Goal: Participate in discussion: Engage in conversation with other users on a specific topic

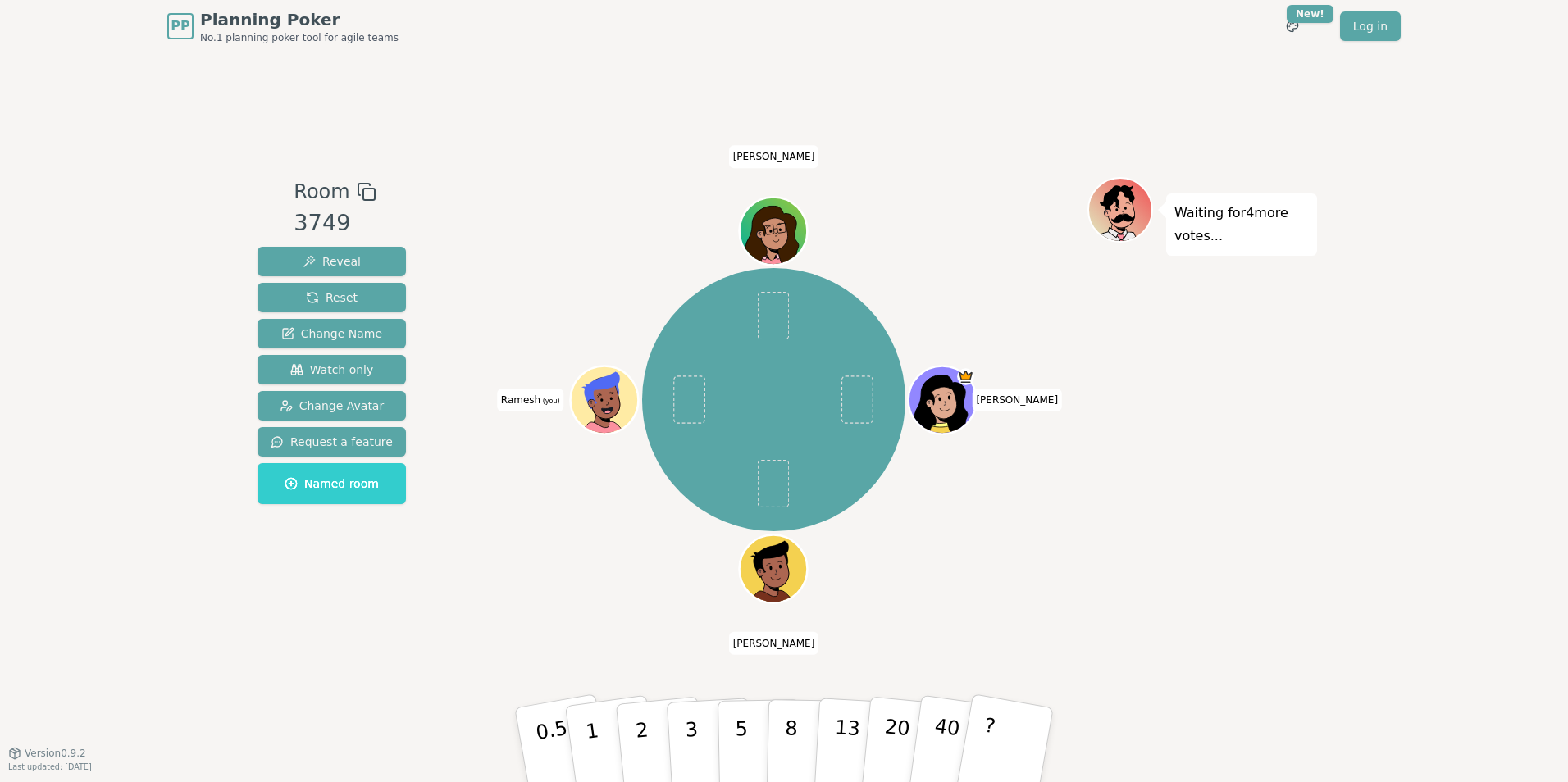
click at [1236, 500] on div "Waiting for 4 more votes..." at bounding box center [1202, 402] width 229 height 451
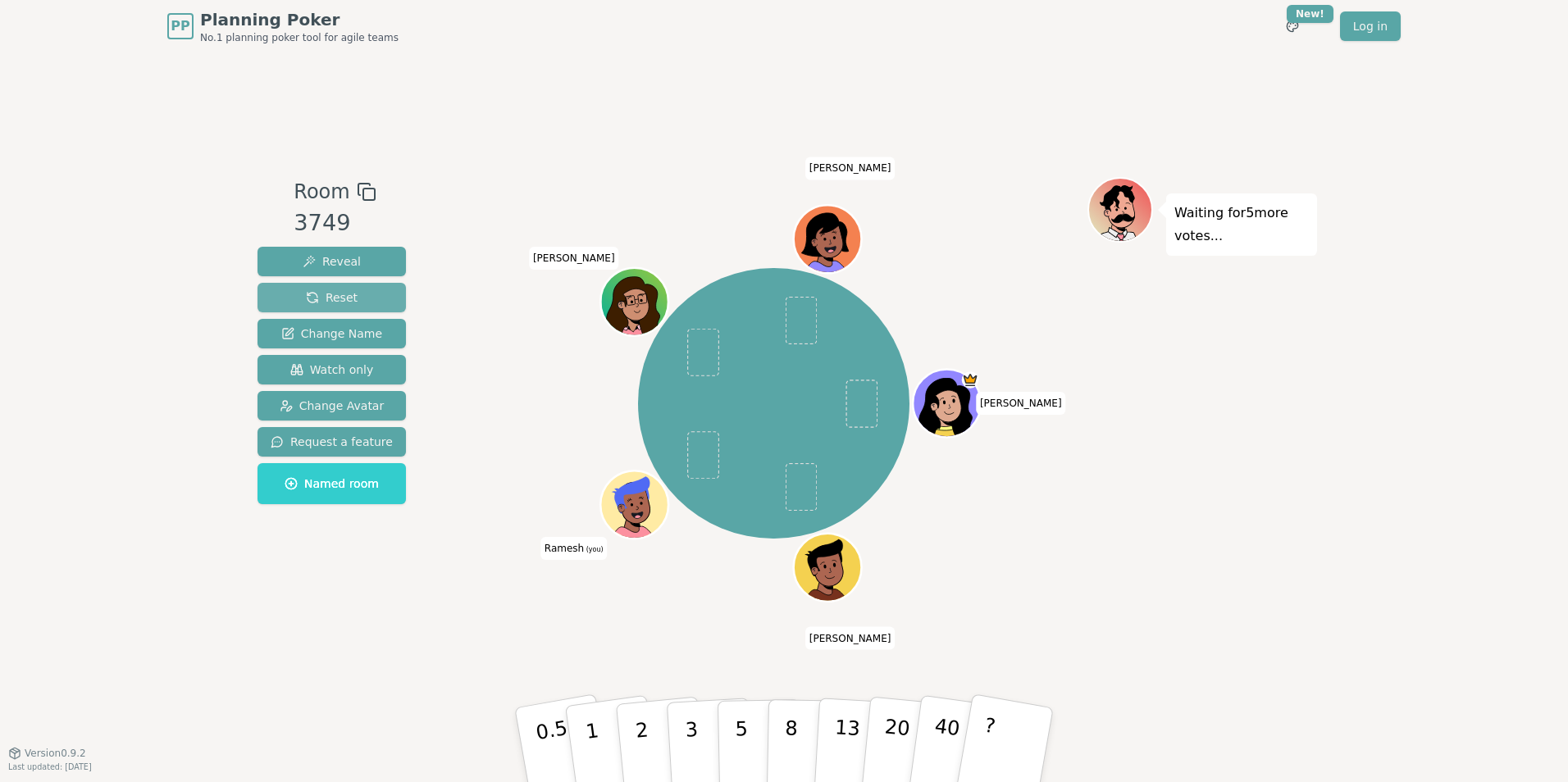
click at [363, 294] on button "Reset" at bounding box center [331, 297] width 148 height 29
click at [565, 393] on div "[MEDICAL_DATA][PERSON_NAME] (you) [PERSON_NAME] [PERSON_NAME]" at bounding box center [774, 403] width 628 height 394
click at [484, 376] on div "[MEDICAL_DATA][PERSON_NAME] (you) [PERSON_NAME] [PERSON_NAME]" at bounding box center [774, 403] width 628 height 394
click at [711, 102] on div "Room 3749 Reveal Reset Change Name Watch only Change Avatar Request a feature N…" at bounding box center [784, 402] width 1066 height 700
click at [746, 719] on button "5" at bounding box center [760, 745] width 85 height 125
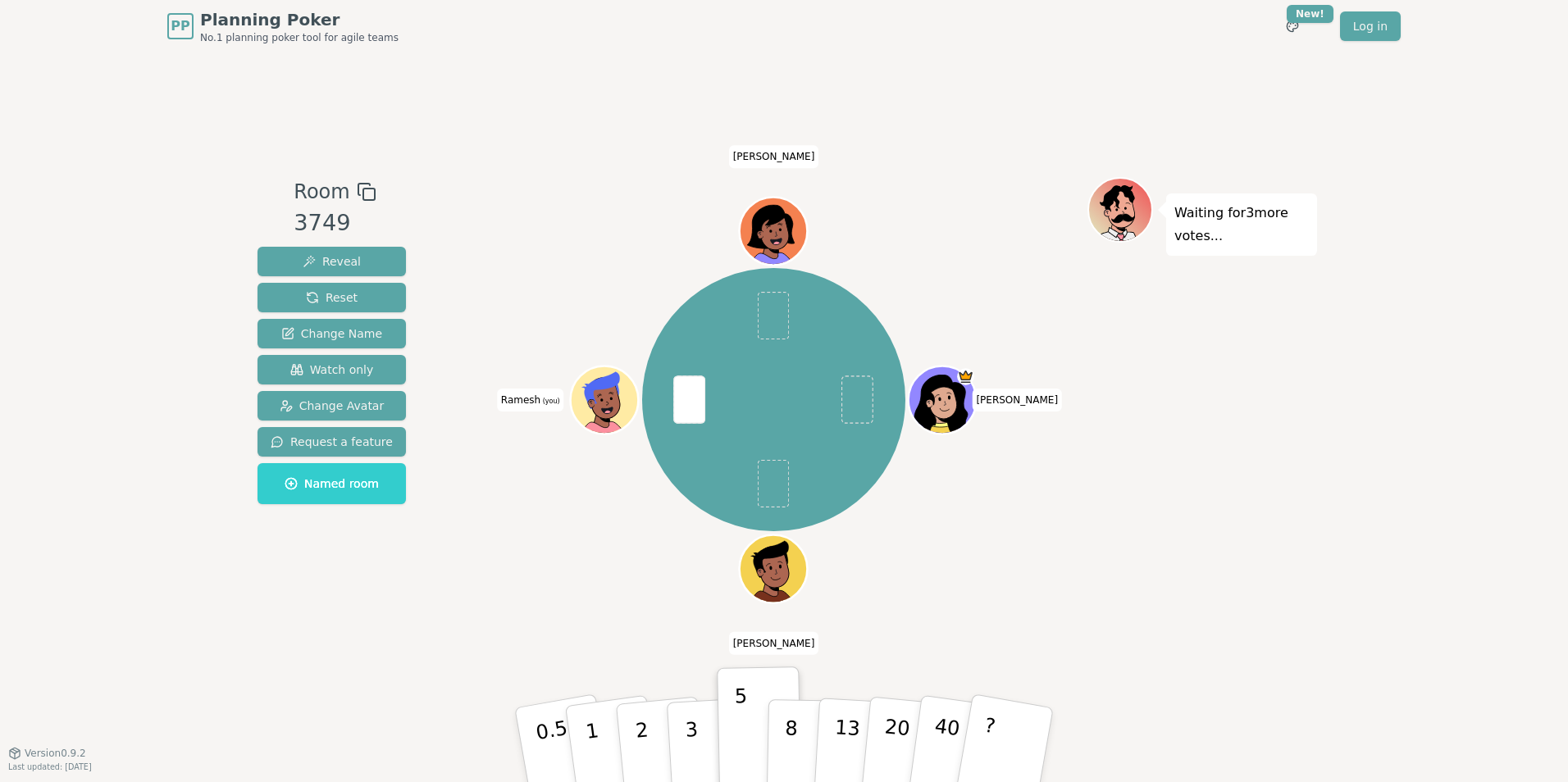
click at [1429, 487] on div "PP Planning Poker No.1 planning poker tool for agile teams Toggle theme New! Lo…" at bounding box center [784, 391] width 1568 height 782
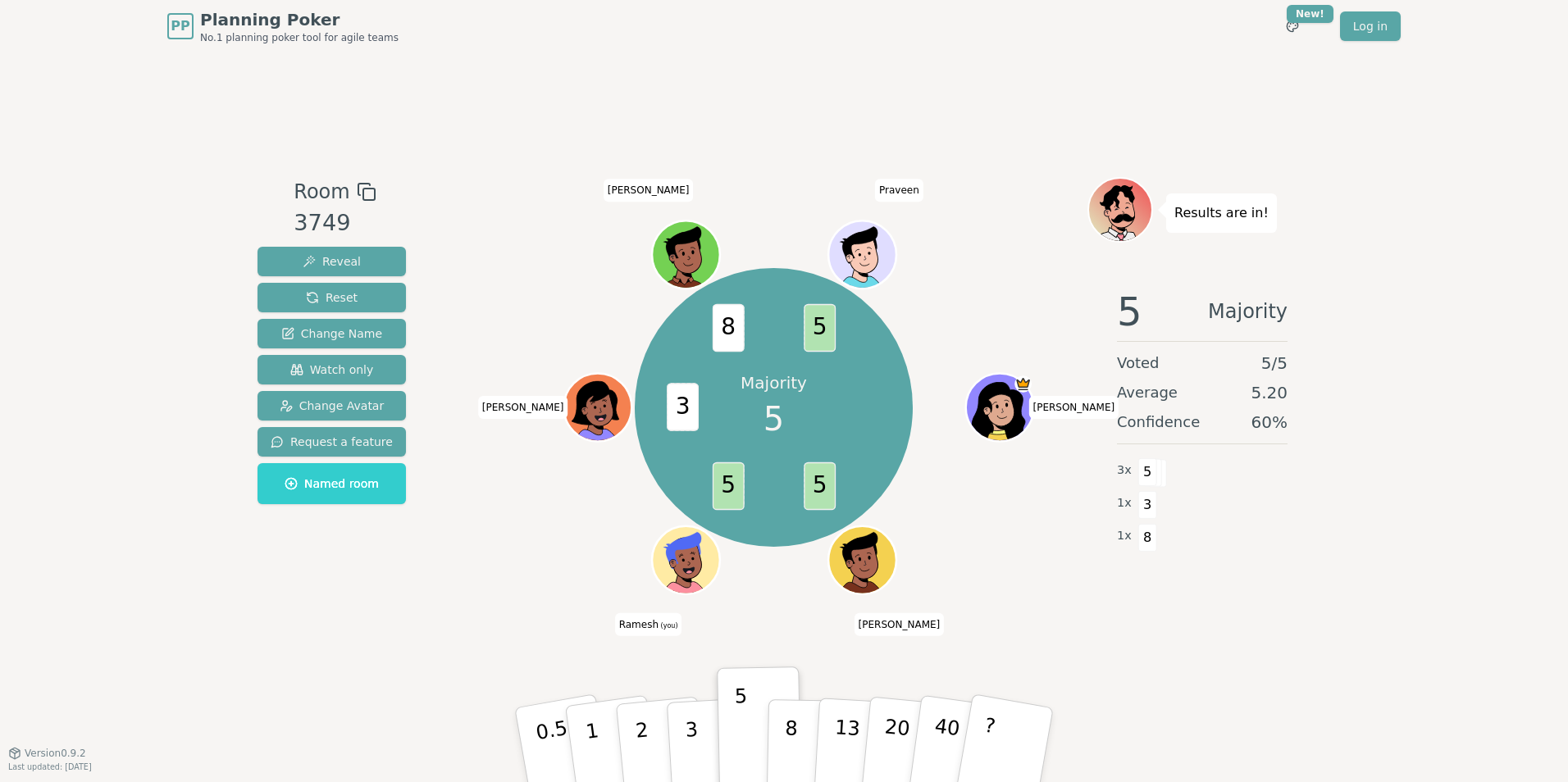
click at [1396, 135] on div "PP Planning Poker No.1 planning poker tool for agile teams Toggle theme New! Lo…" at bounding box center [784, 391] width 1568 height 782
click at [347, 294] on span "Reset" at bounding box center [332, 298] width 52 height 17
